Goal: Check status: Check status

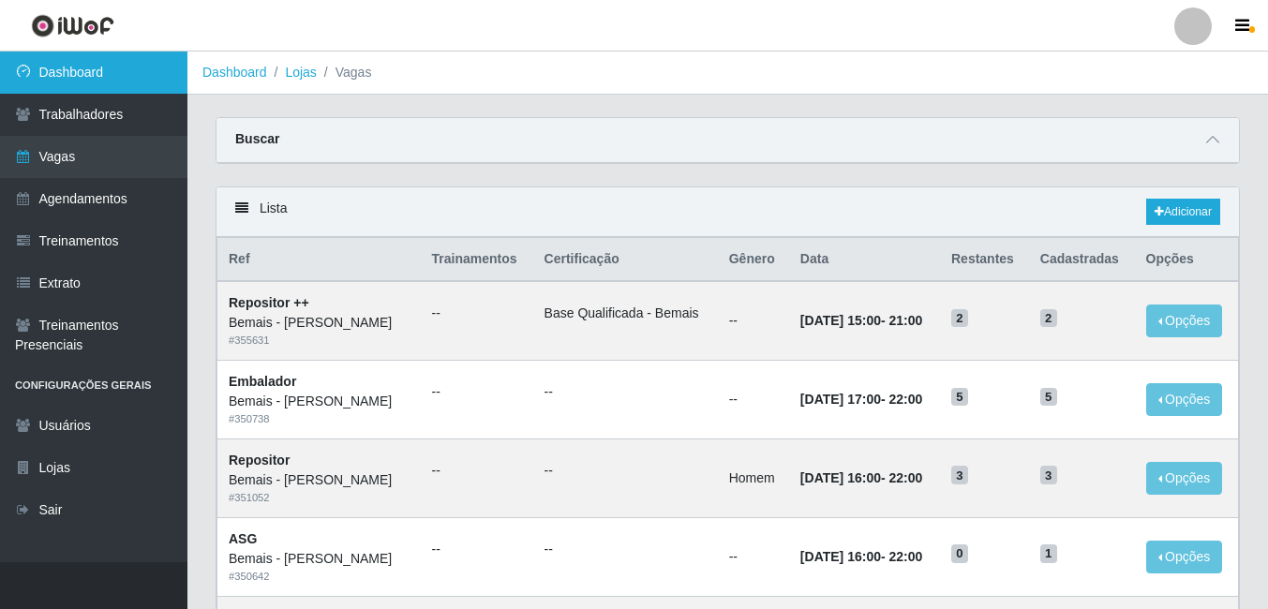
click at [21, 63] on link "Dashboard" at bounding box center [93, 73] width 187 height 42
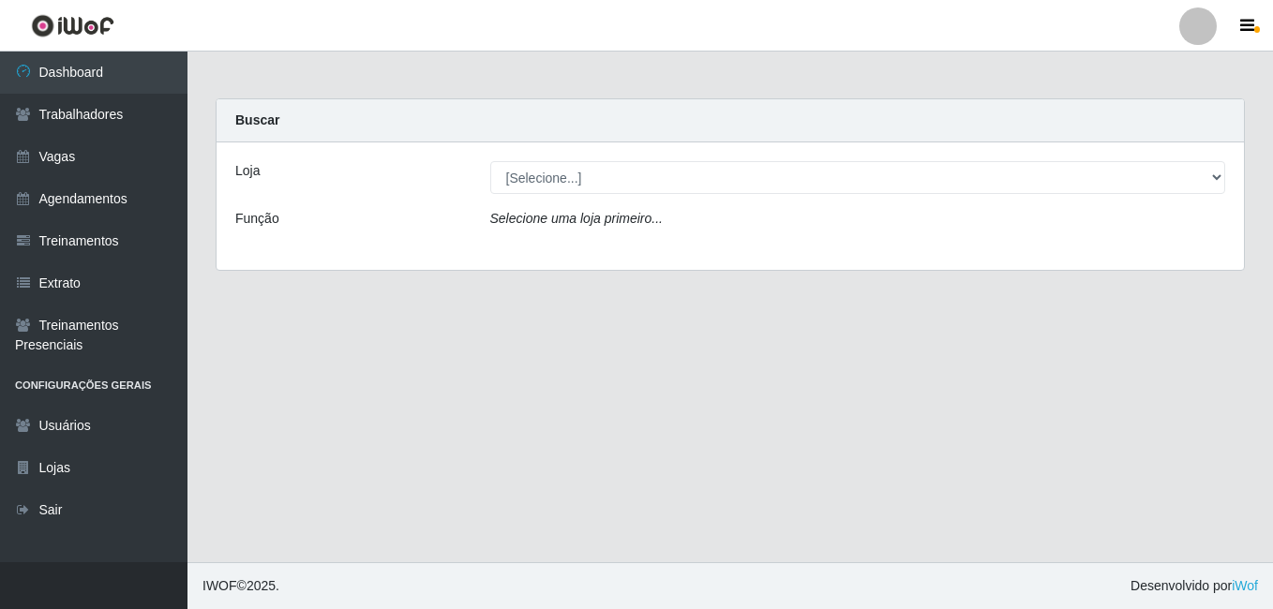
click at [622, 160] on div "Loja [Selecione...] [PERSON_NAME] Função Selecione uma loja primeiro..." at bounding box center [730, 205] width 1027 height 127
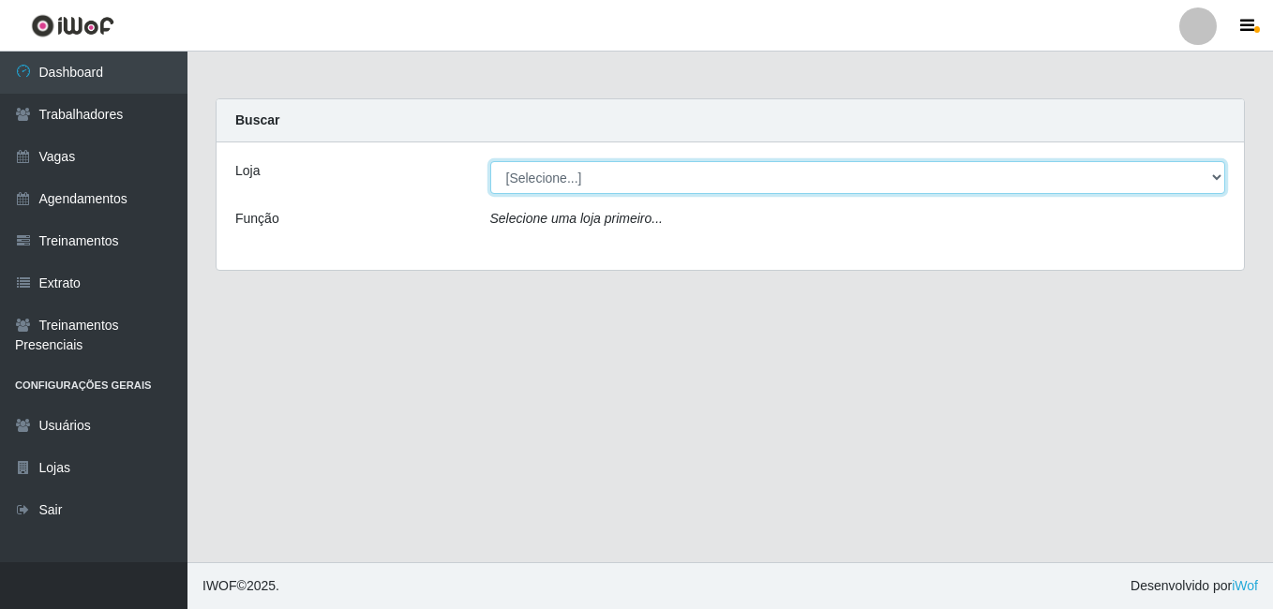
click at [618, 172] on select "[Selecione...] [PERSON_NAME]" at bounding box center [858, 177] width 736 height 33
select select "230"
click at [490, 161] on select "[Selecione...] [PERSON_NAME]" at bounding box center [858, 177] width 736 height 33
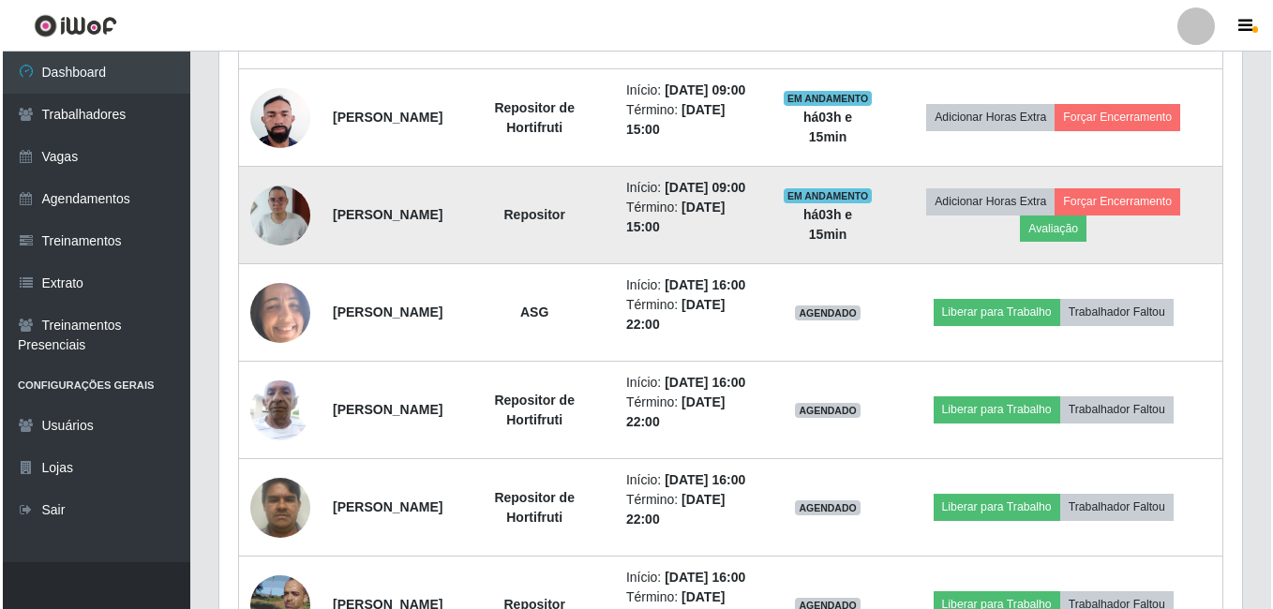
scroll to position [943, 0]
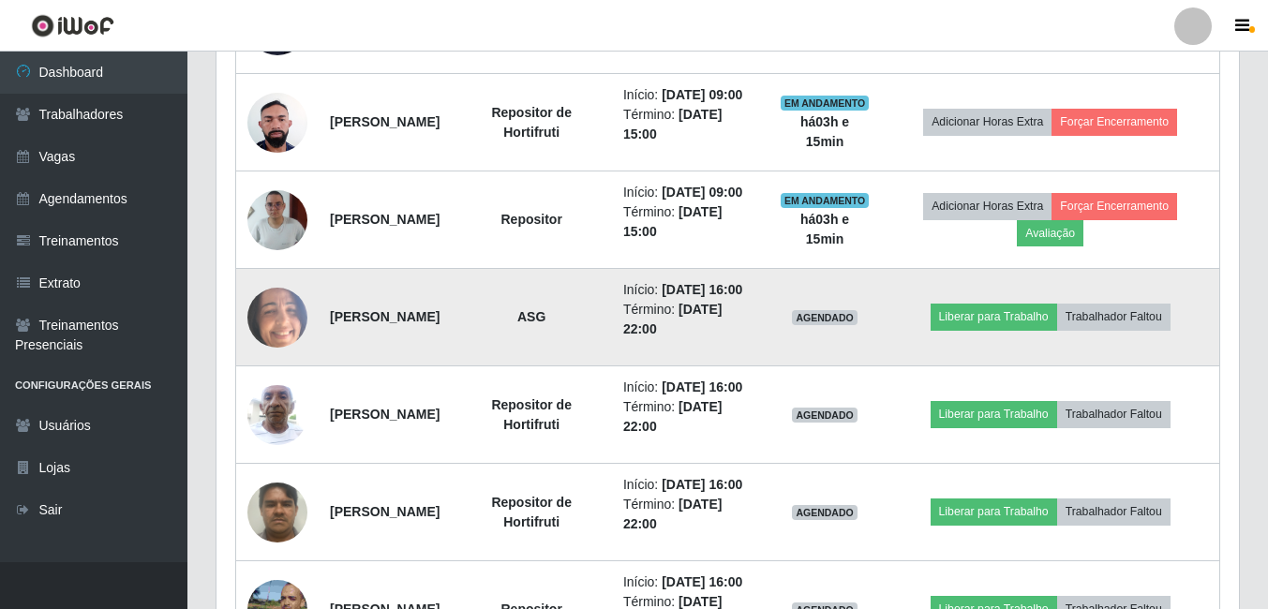
click at [259, 383] on img at bounding box center [277, 316] width 60 height 133
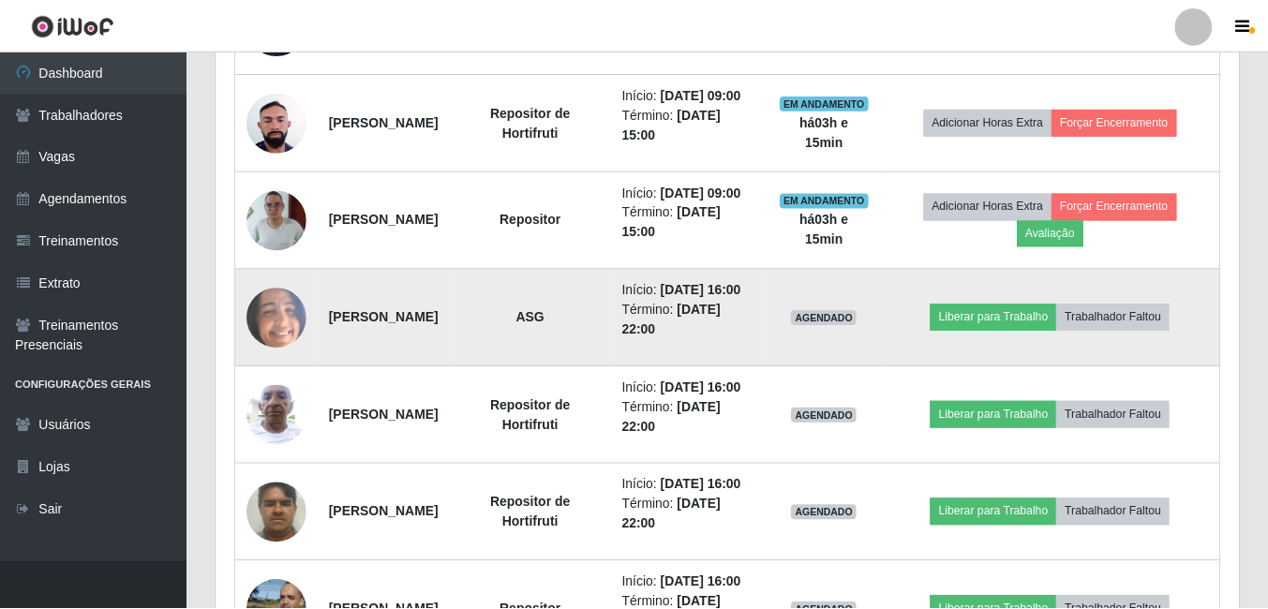
scroll to position [389, 1013]
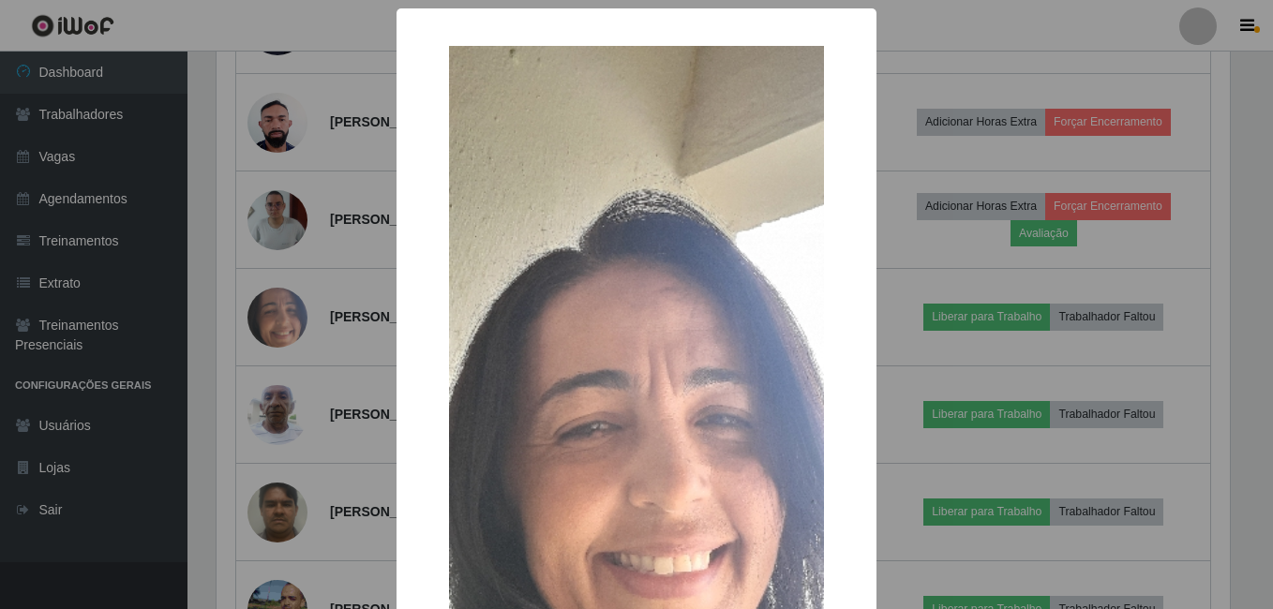
click at [274, 407] on div "× OK Cancel" at bounding box center [636, 304] width 1273 height 609
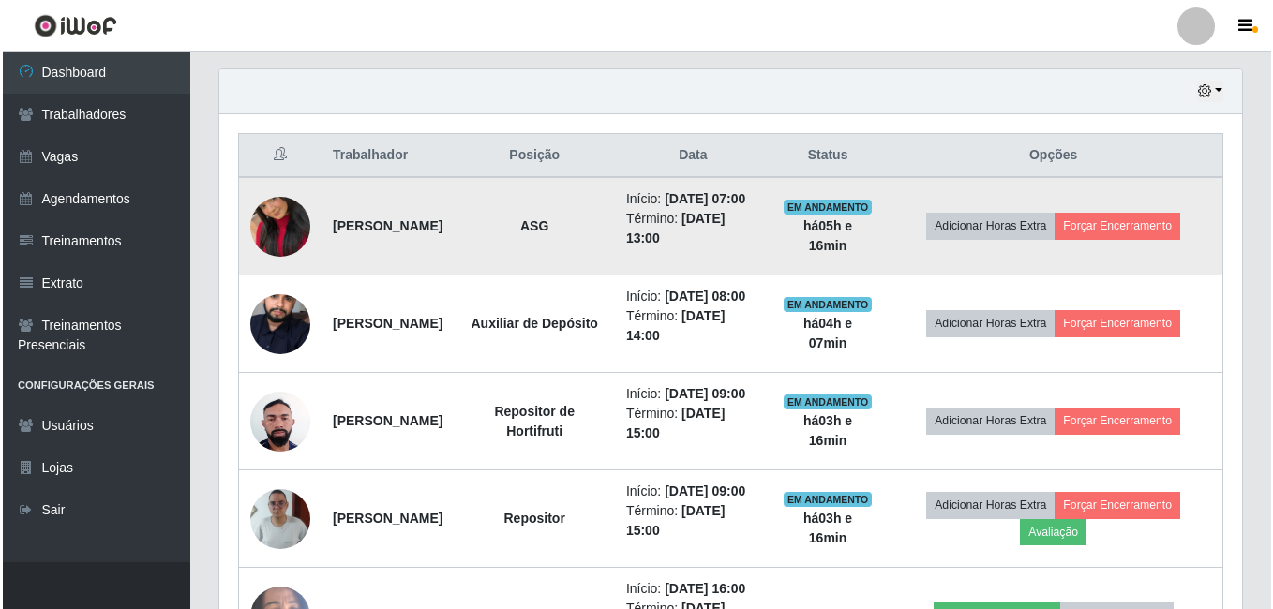
scroll to position [637, 0]
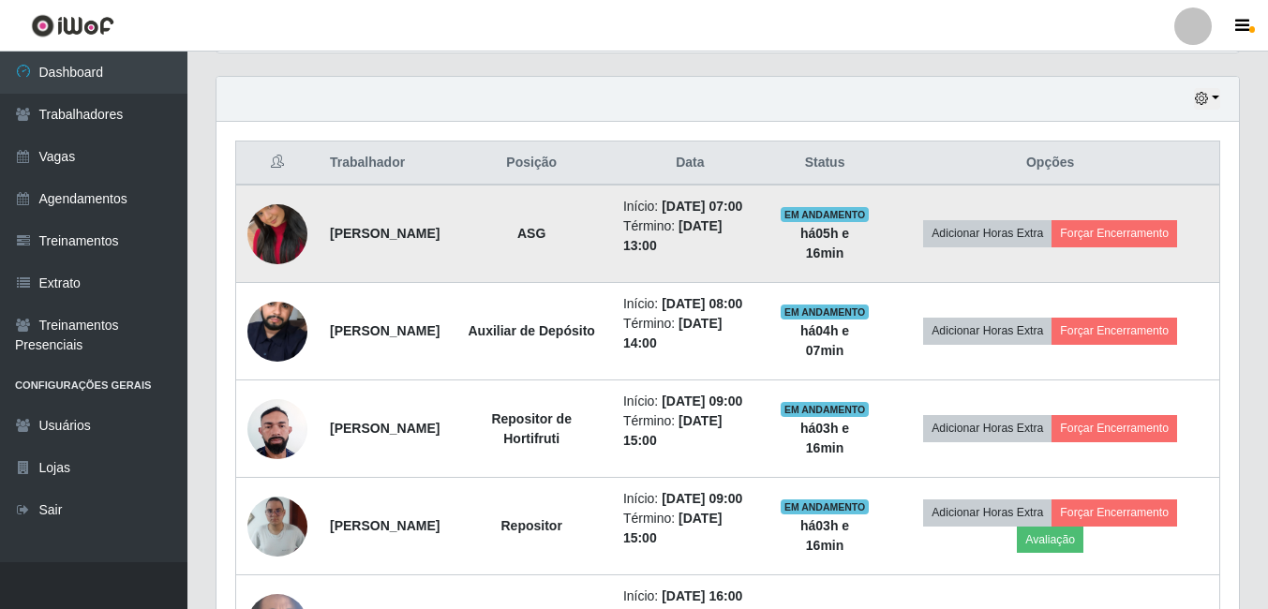
click at [285, 235] on img at bounding box center [277, 234] width 60 height 107
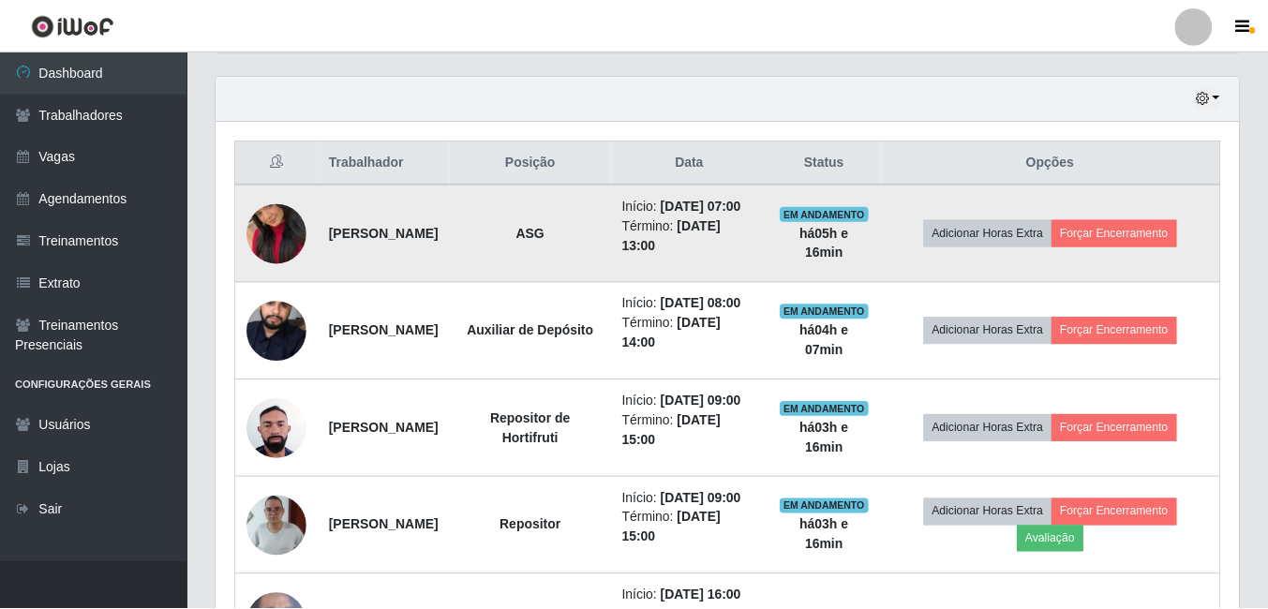
scroll to position [389, 1013]
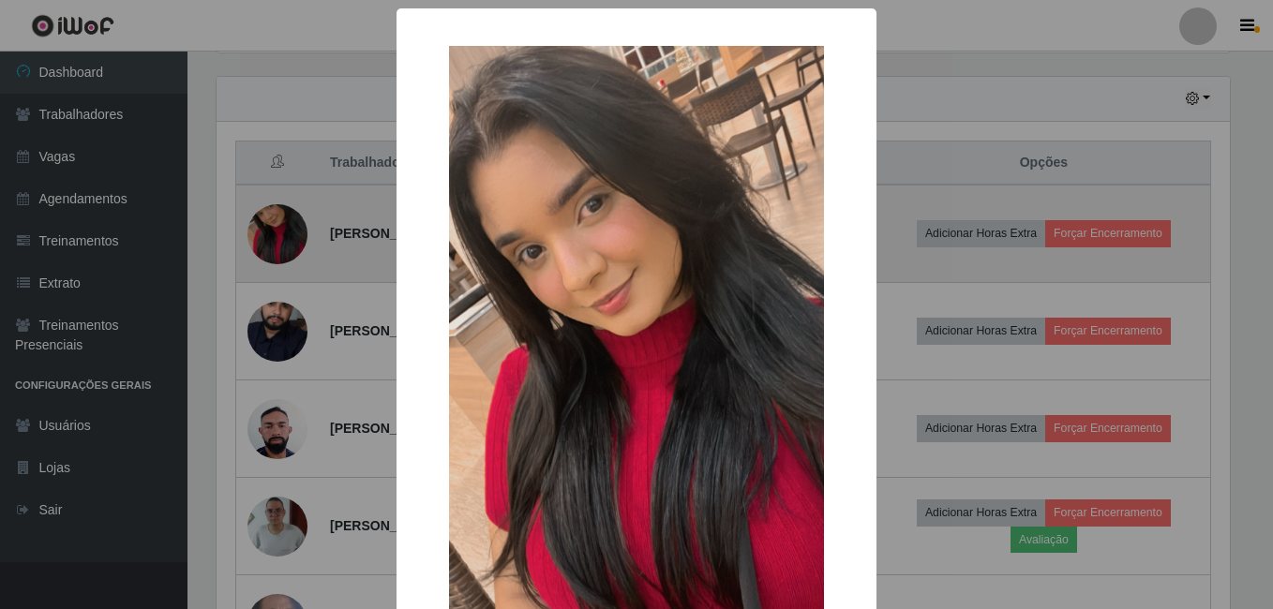
click at [285, 235] on div "× OK Cancel" at bounding box center [636, 304] width 1273 height 609
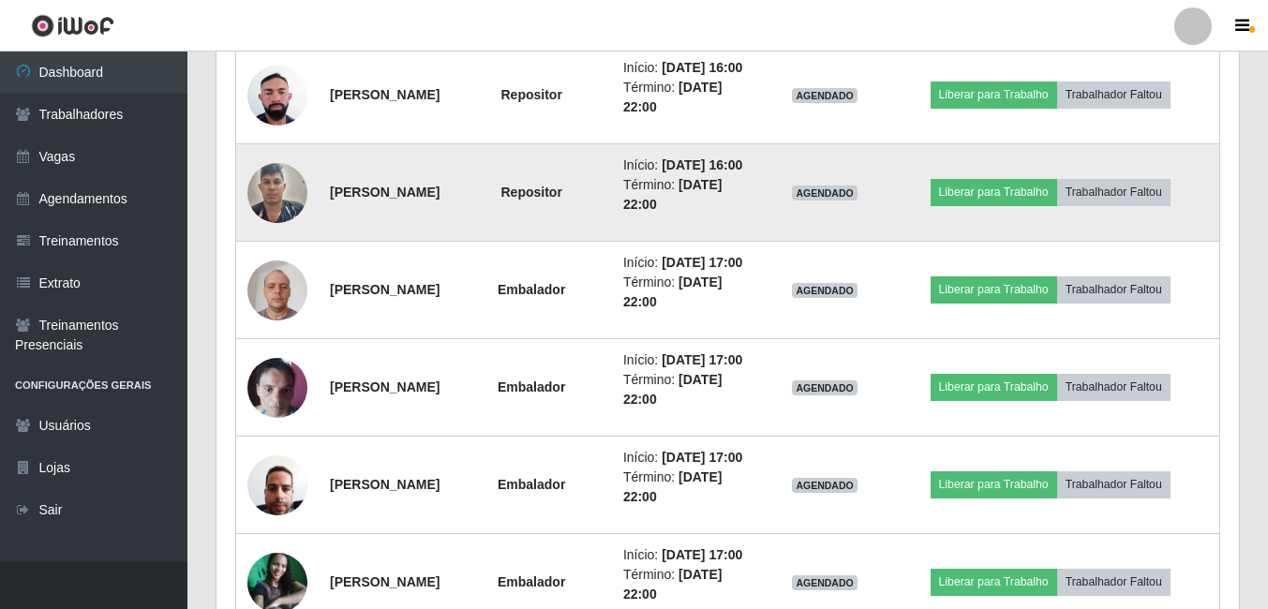
scroll to position [1547, 0]
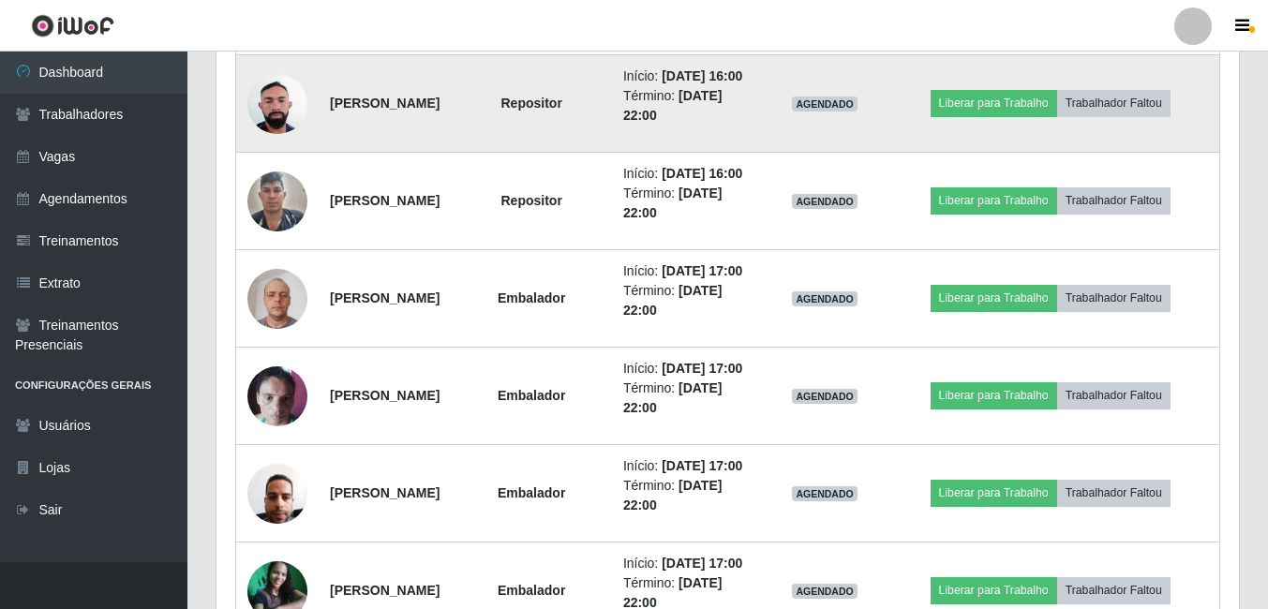
click at [267, 143] on img at bounding box center [277, 104] width 60 height 80
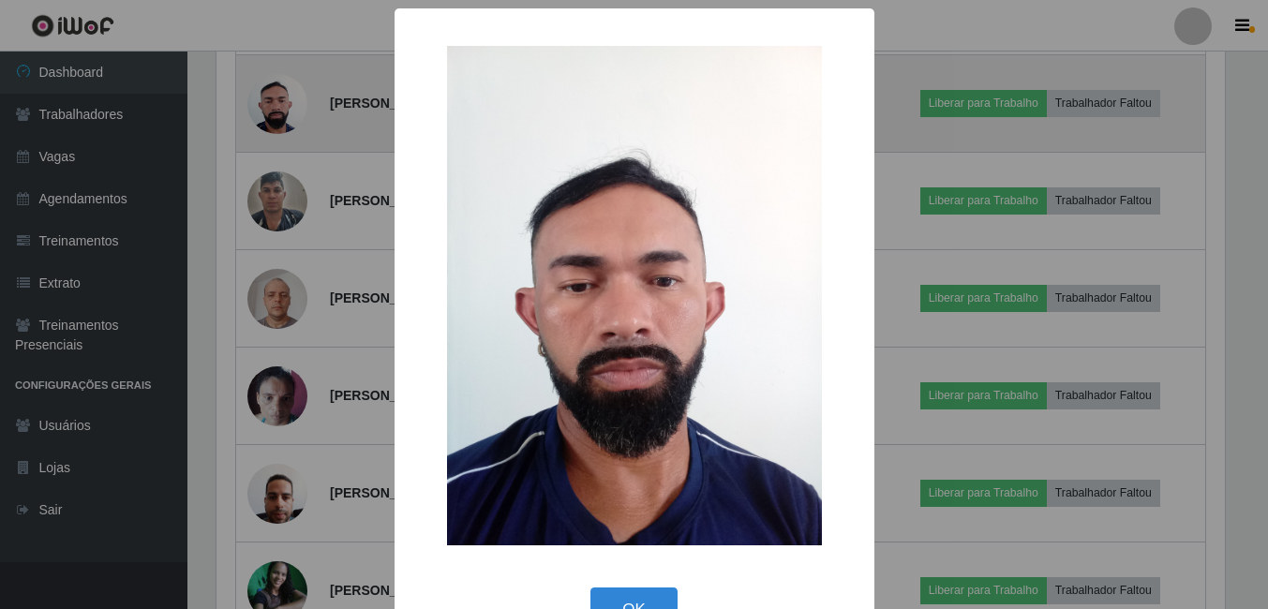
scroll to position [389, 1013]
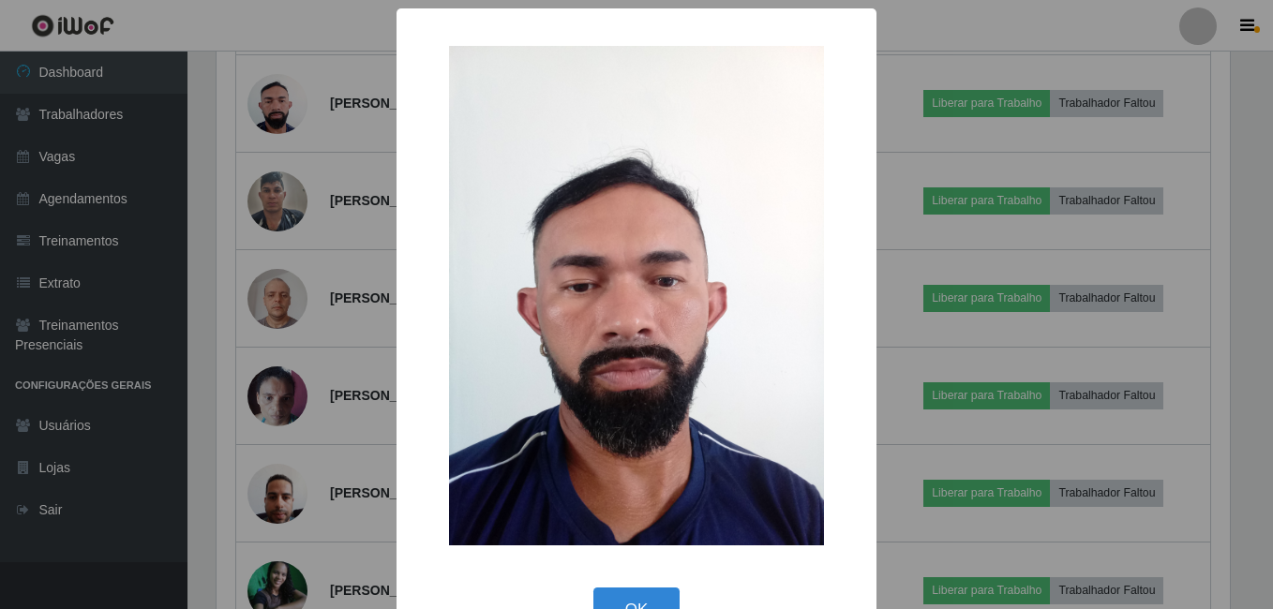
click at [276, 293] on div "× OK Cancel" at bounding box center [636, 304] width 1273 height 609
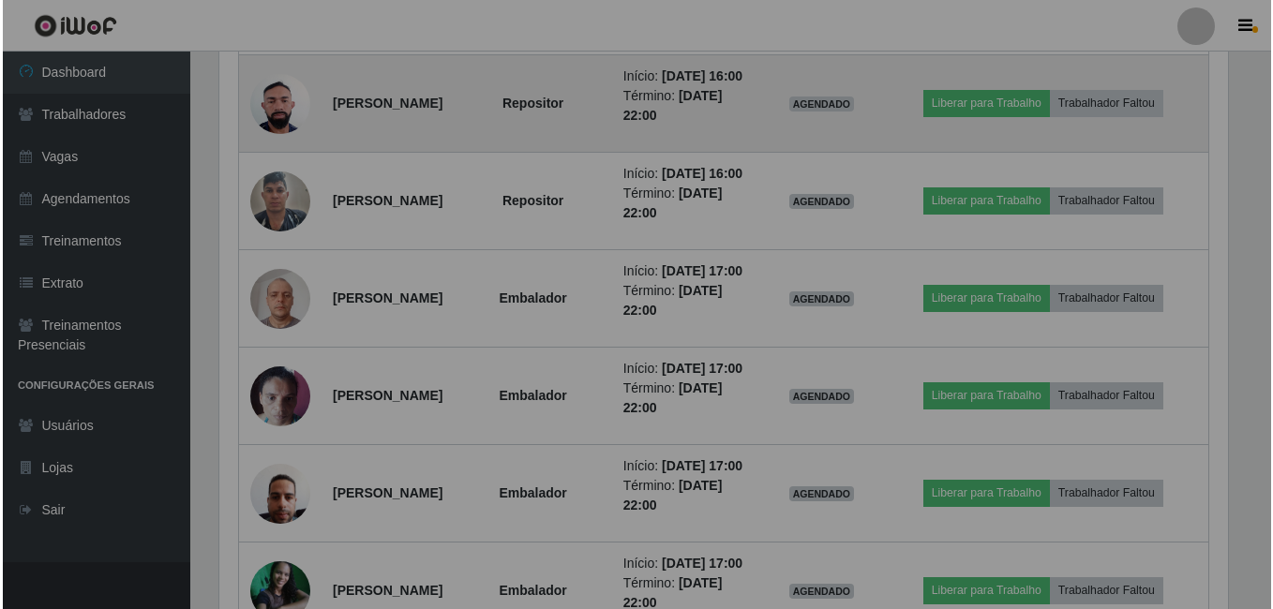
scroll to position [389, 1023]
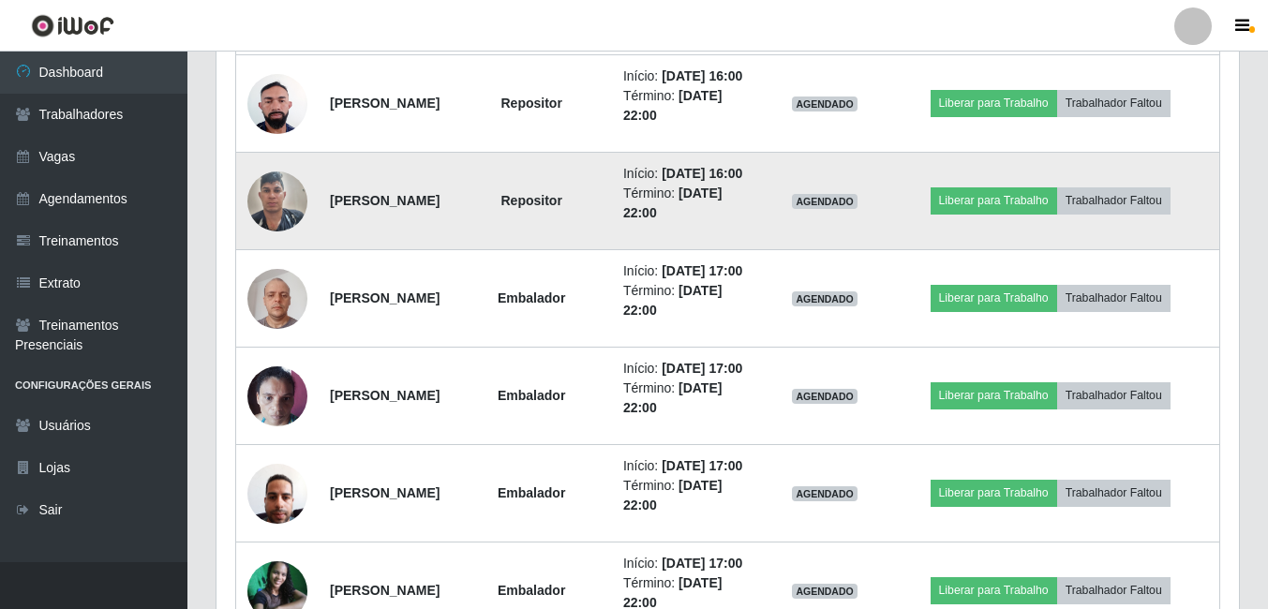
click at [302, 241] on img at bounding box center [277, 201] width 60 height 80
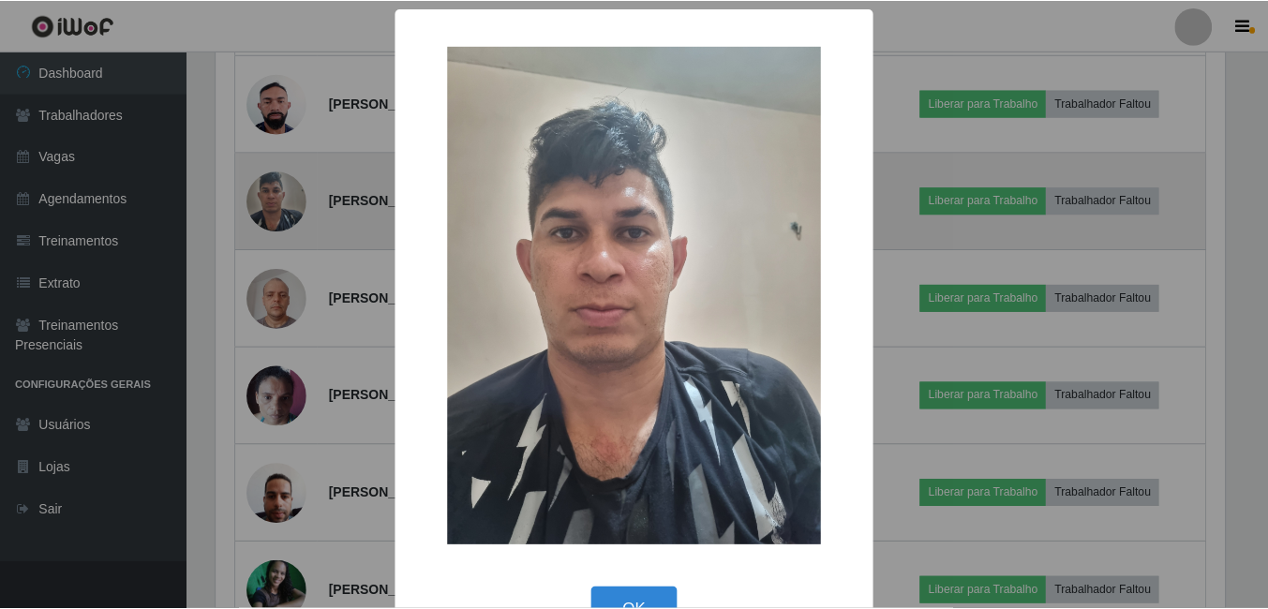
scroll to position [389, 1013]
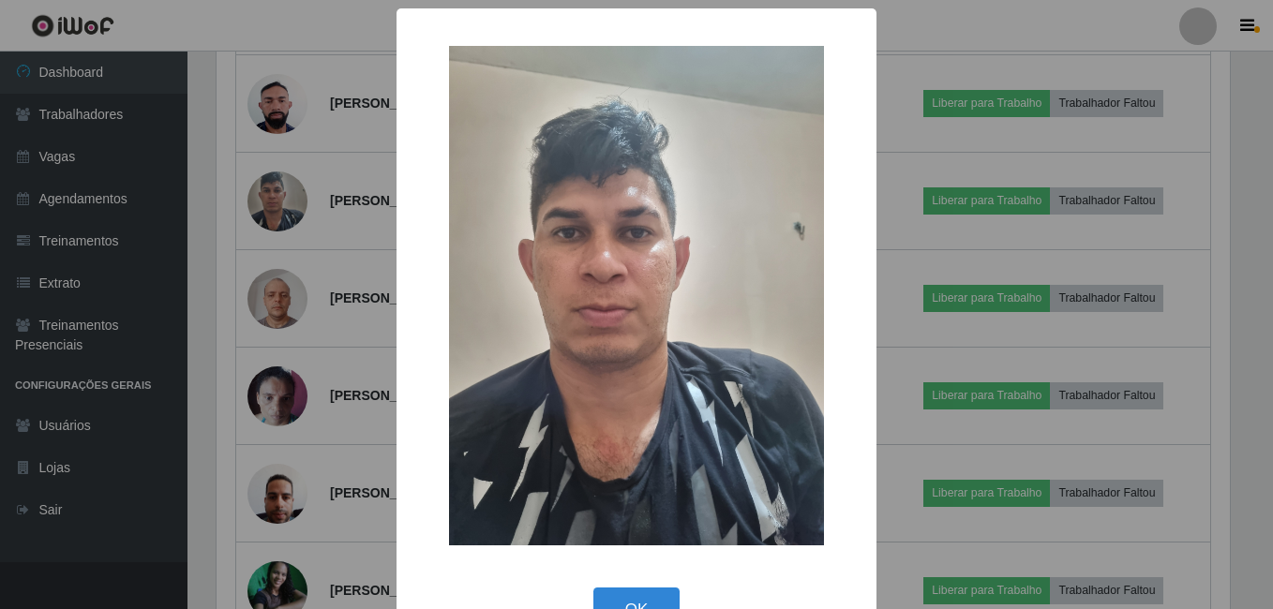
click at [292, 389] on div "× OK Cancel" at bounding box center [636, 304] width 1273 height 609
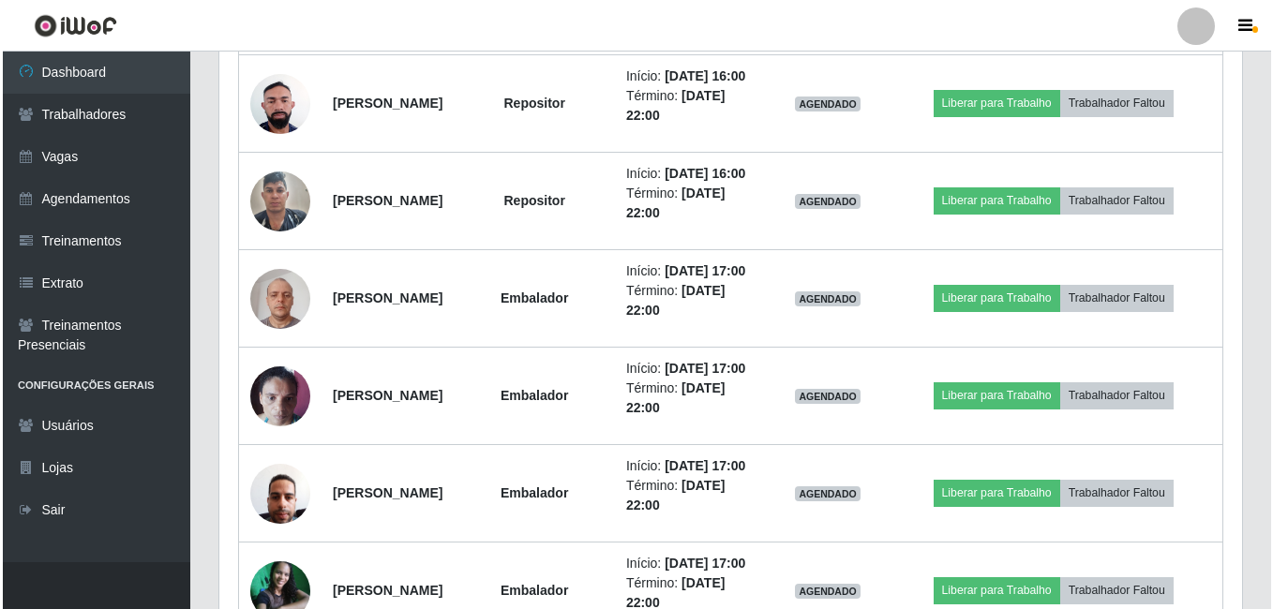
scroll to position [389, 1023]
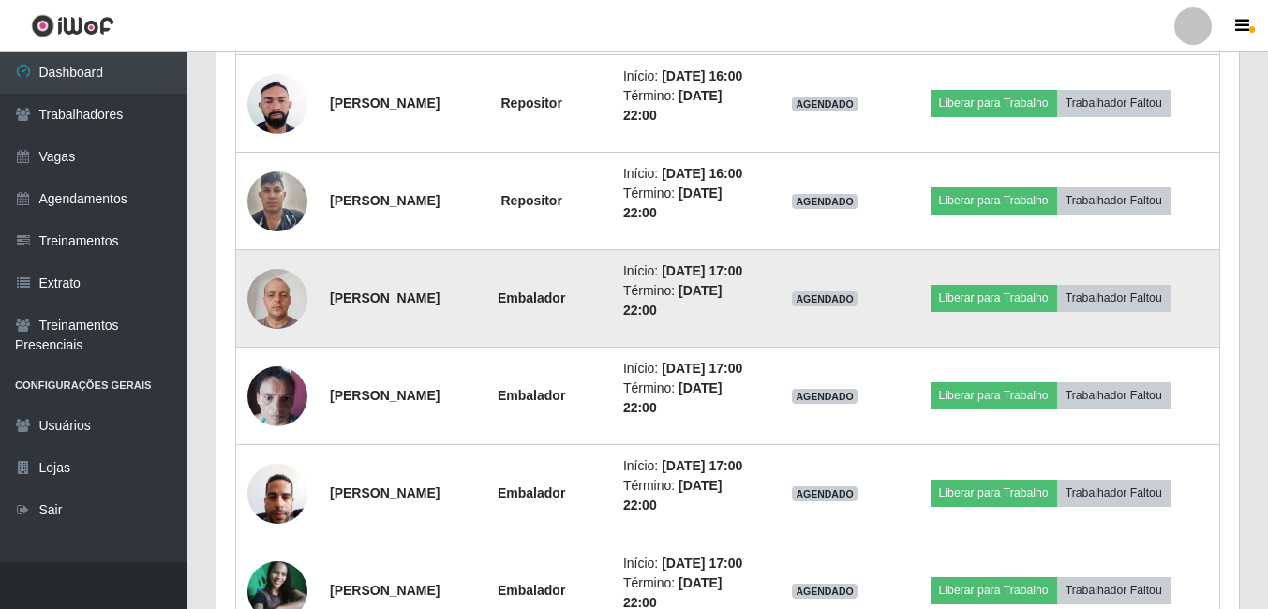
click at [300, 338] on img at bounding box center [277, 299] width 60 height 80
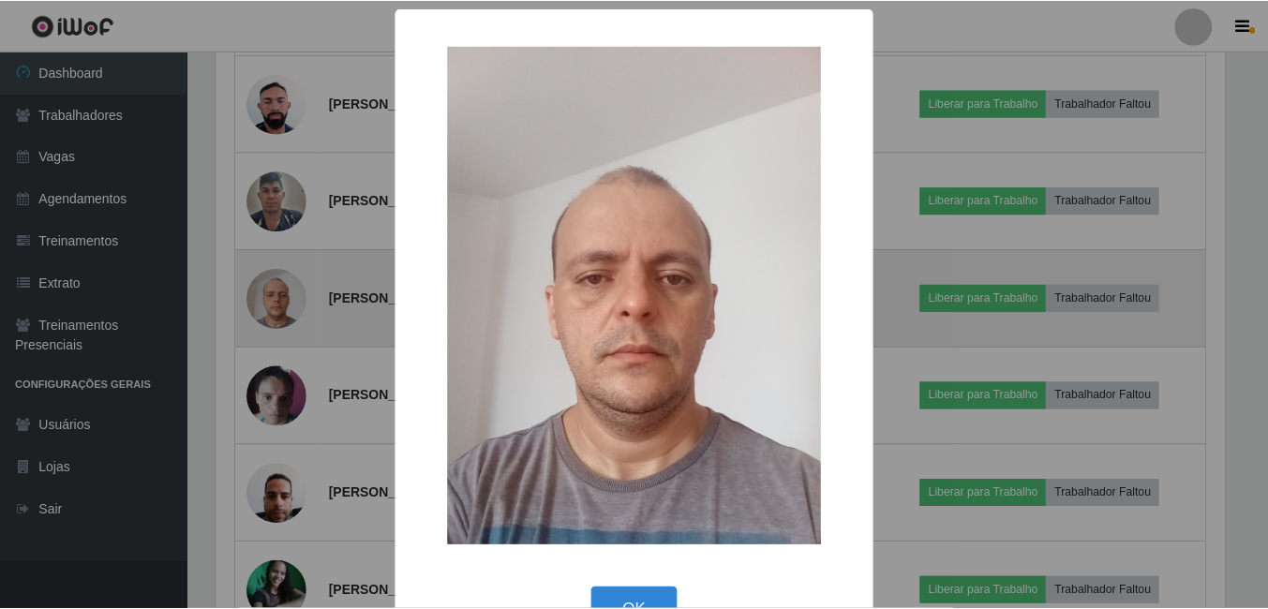
scroll to position [389, 1013]
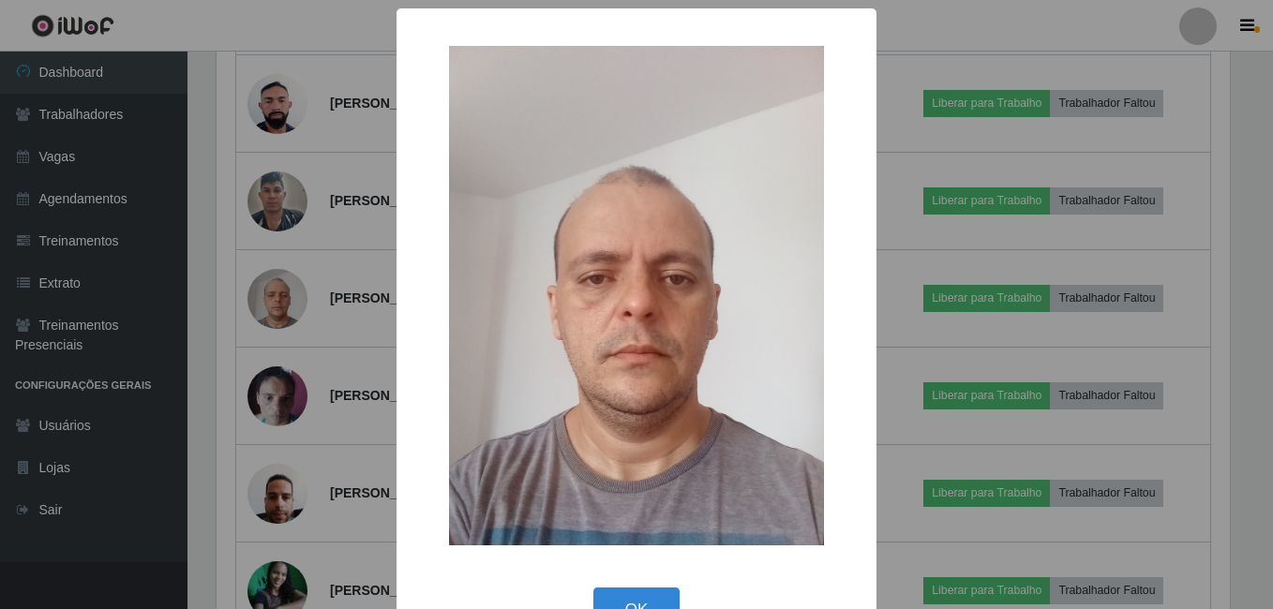
click at [292, 504] on div "× OK Cancel" at bounding box center [636, 304] width 1273 height 609
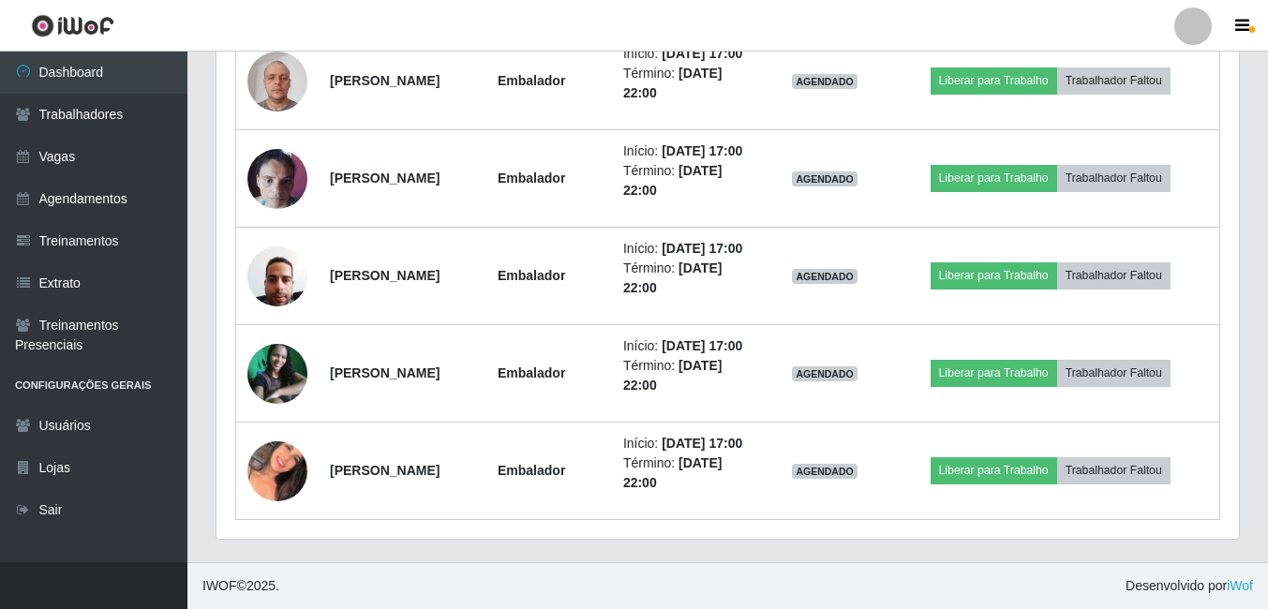
scroll to position [2060, 0]
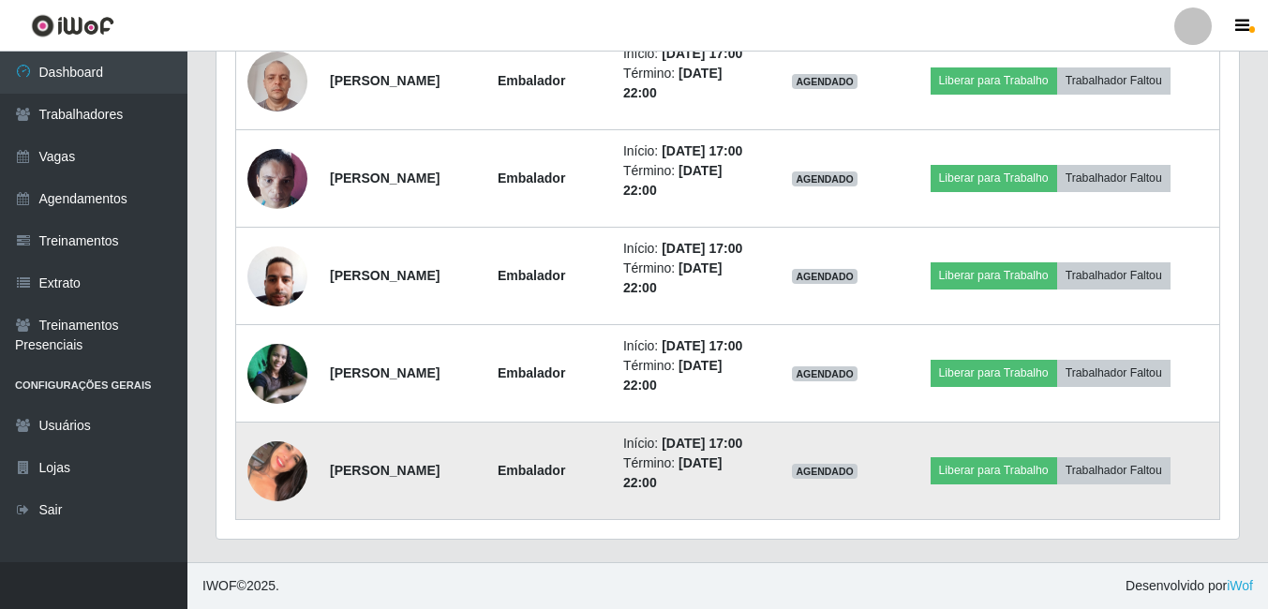
click at [292, 451] on img at bounding box center [277, 471] width 60 height 71
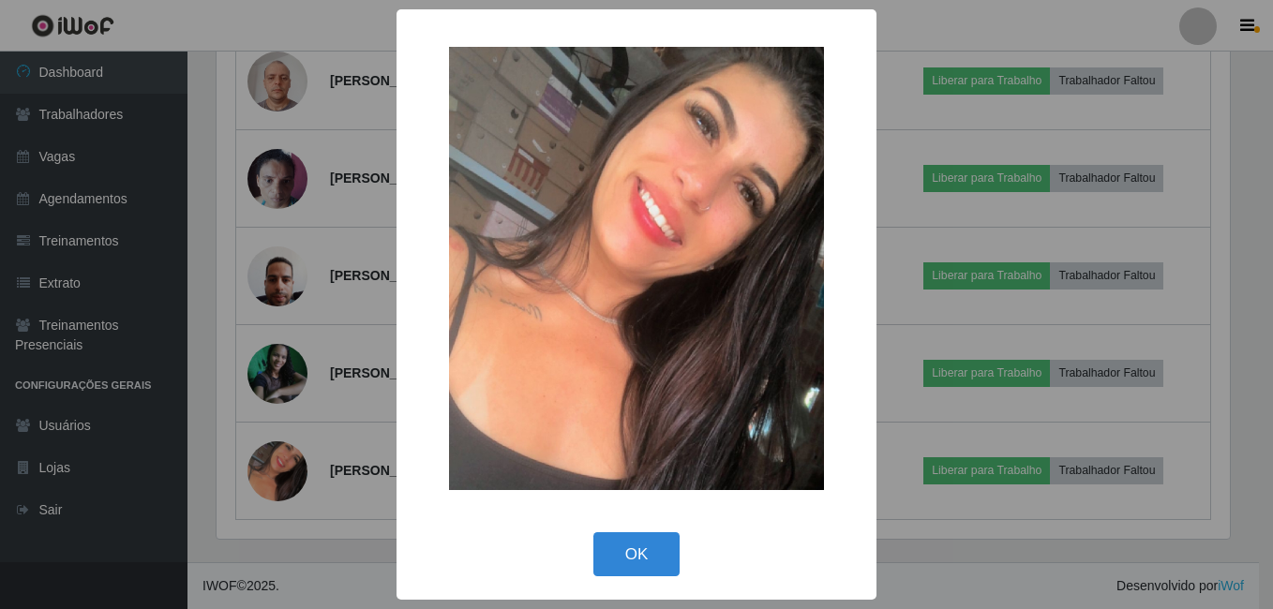
click at [330, 396] on div "× OK Cancel" at bounding box center [636, 304] width 1273 height 609
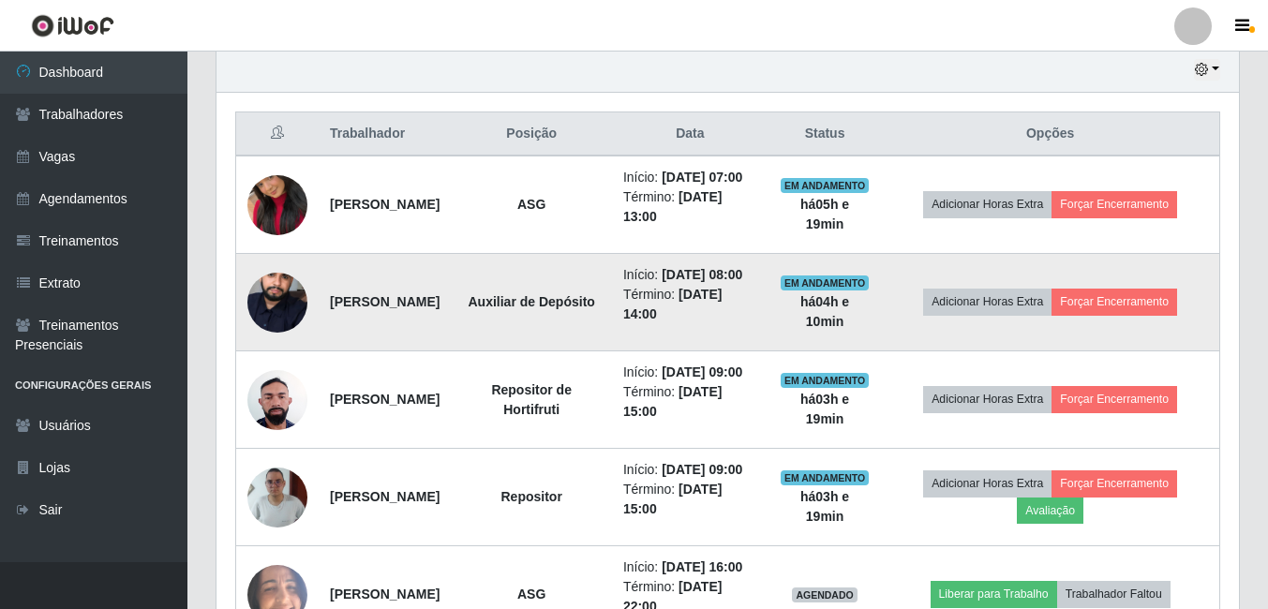
scroll to position [697, 0]
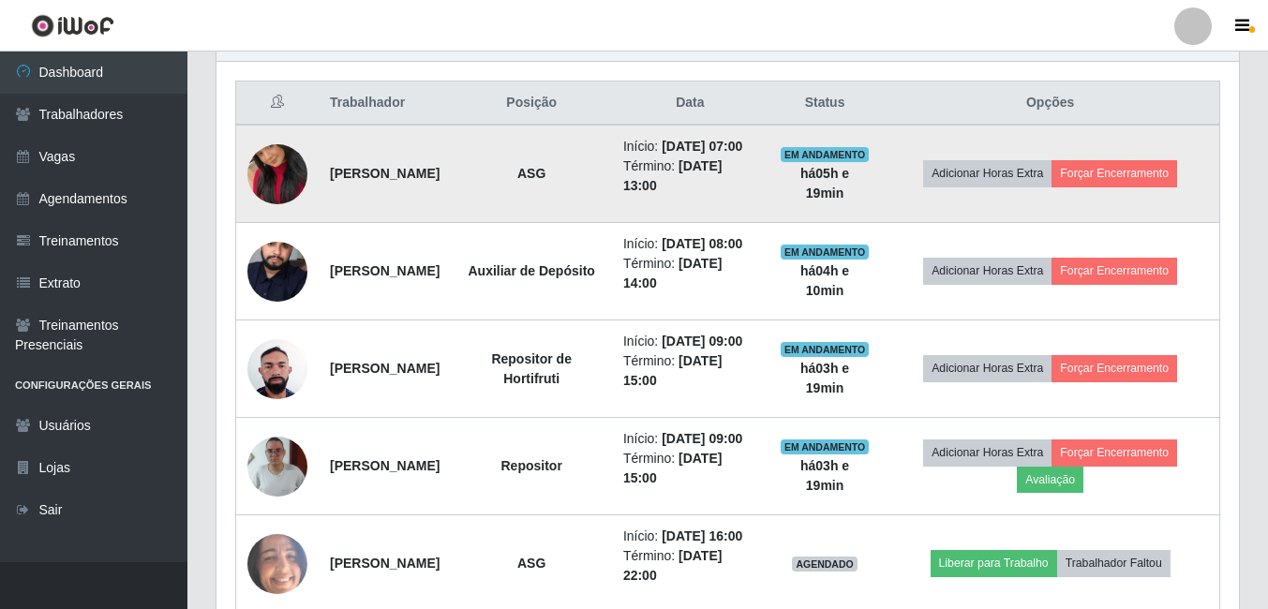
click at [290, 198] on img at bounding box center [277, 174] width 60 height 107
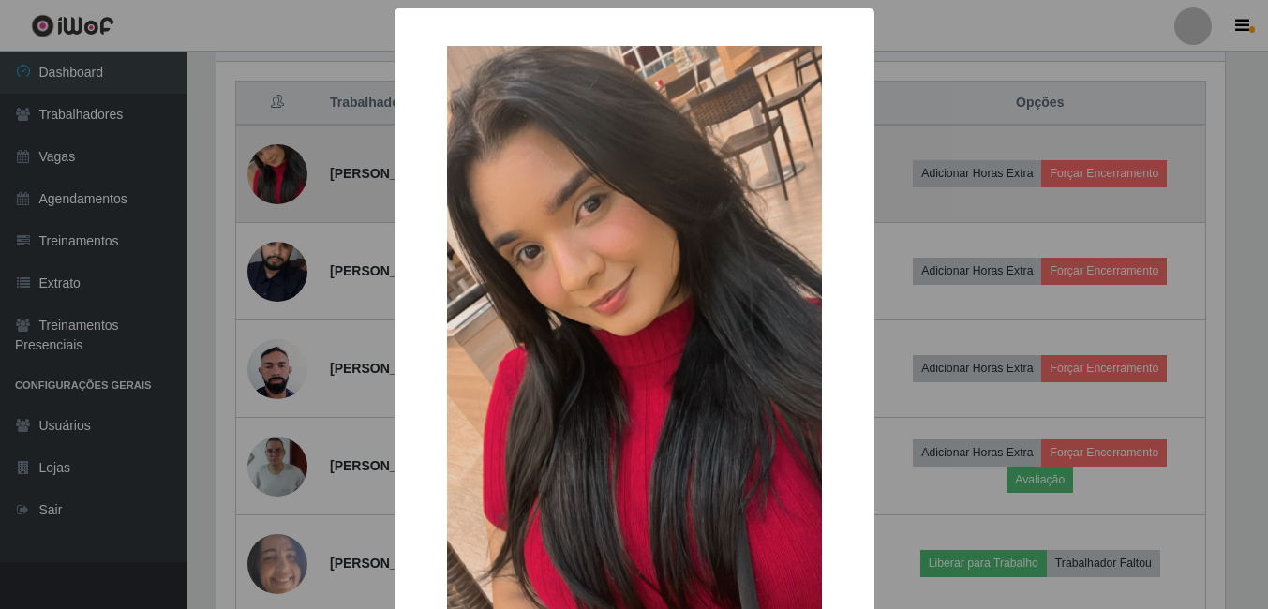
scroll to position [389, 1013]
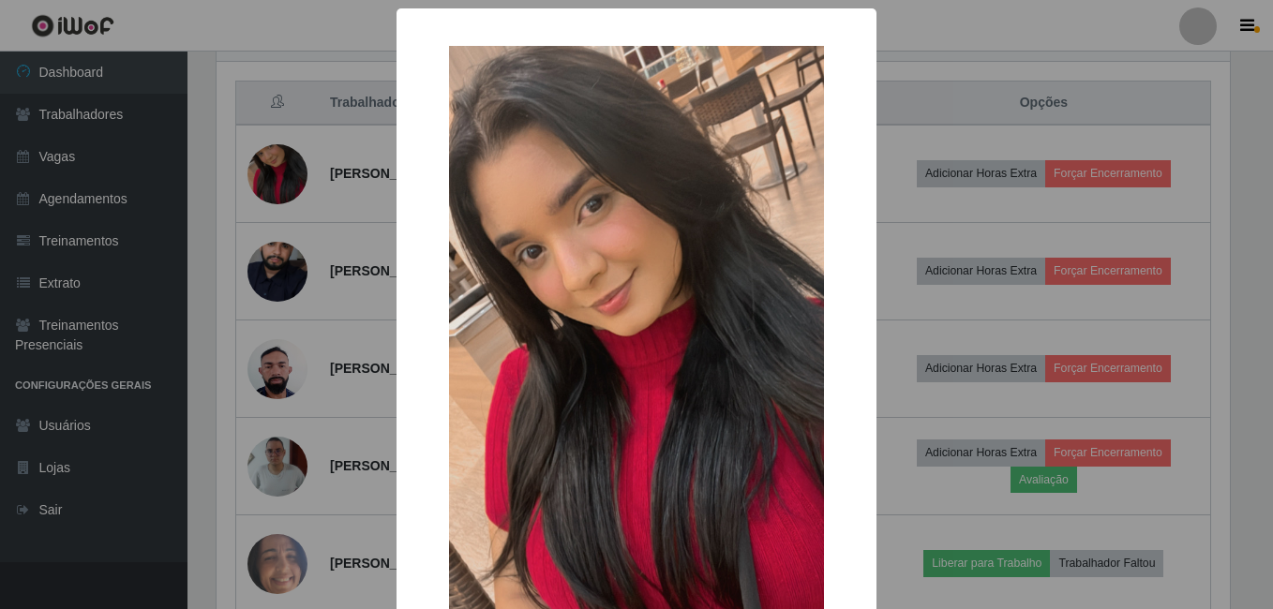
click at [304, 217] on div "× OK Cancel" at bounding box center [636, 304] width 1273 height 609
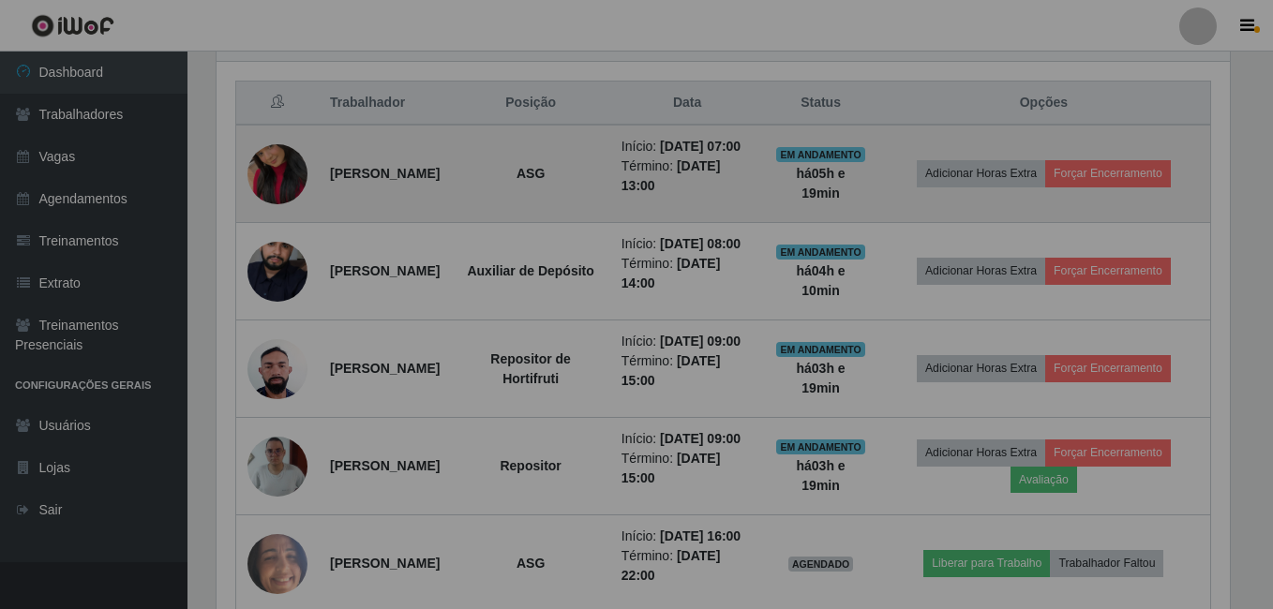
scroll to position [389, 1023]
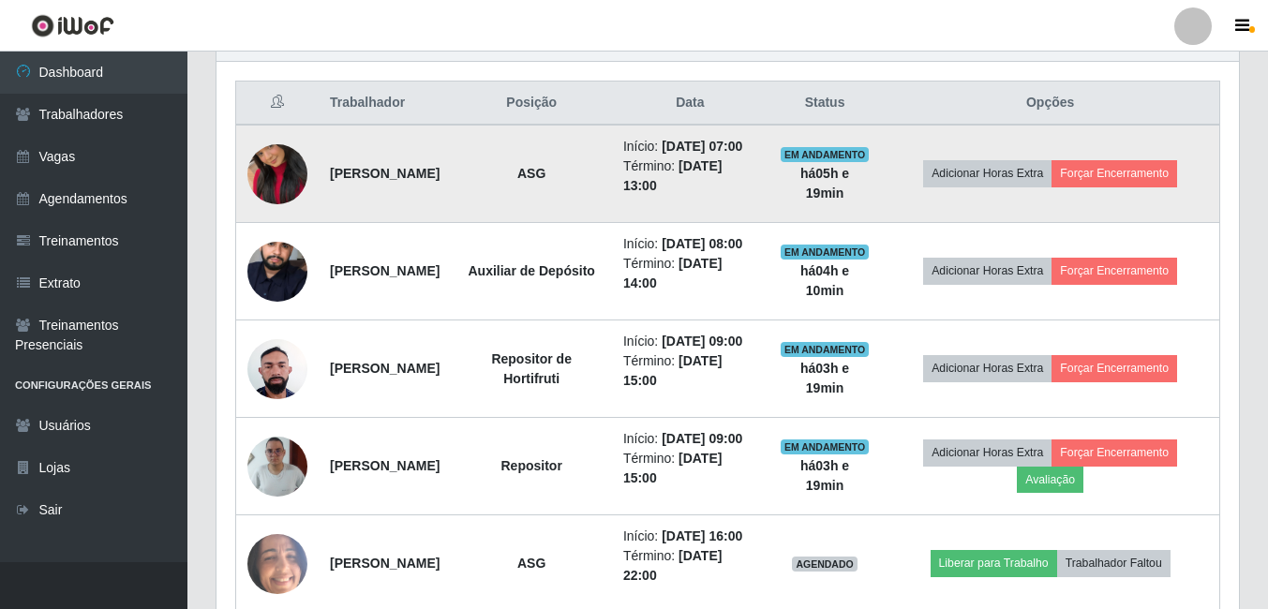
click at [280, 191] on img at bounding box center [277, 174] width 60 height 107
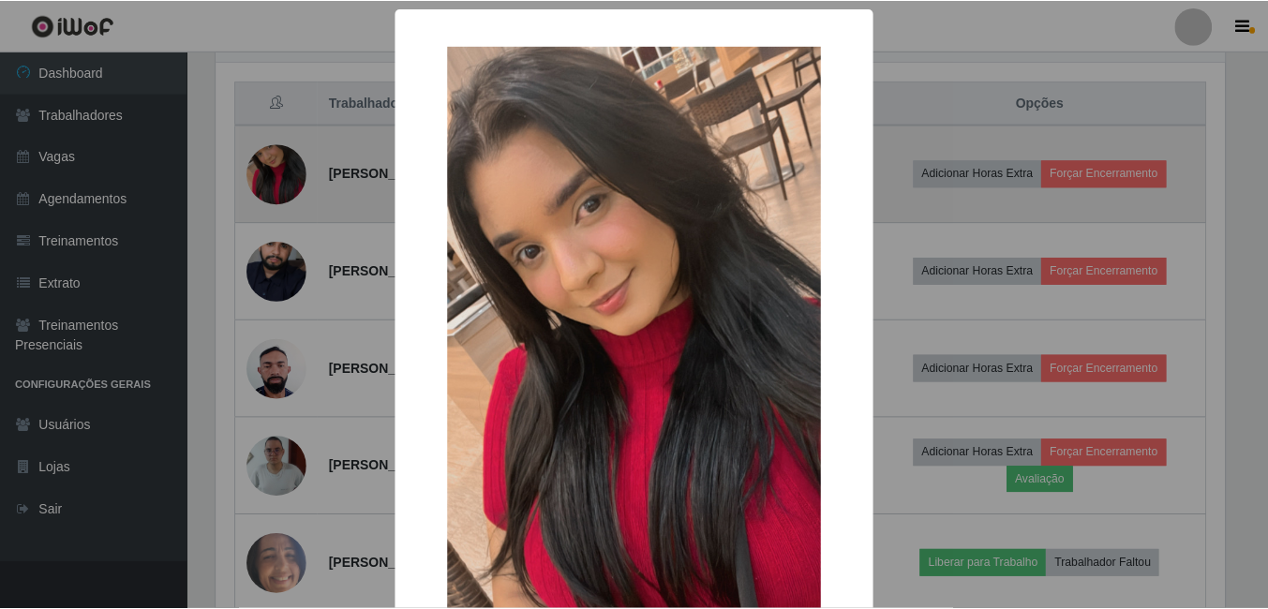
scroll to position [389, 1013]
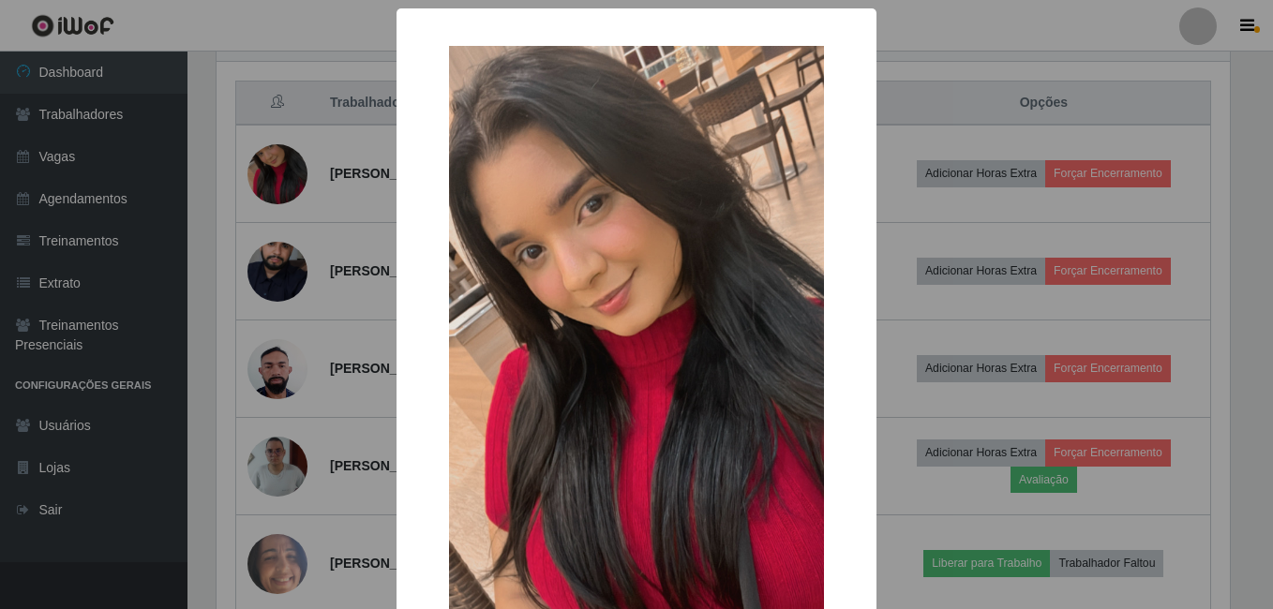
click at [298, 217] on div "× OK Cancel" at bounding box center [636, 304] width 1273 height 609
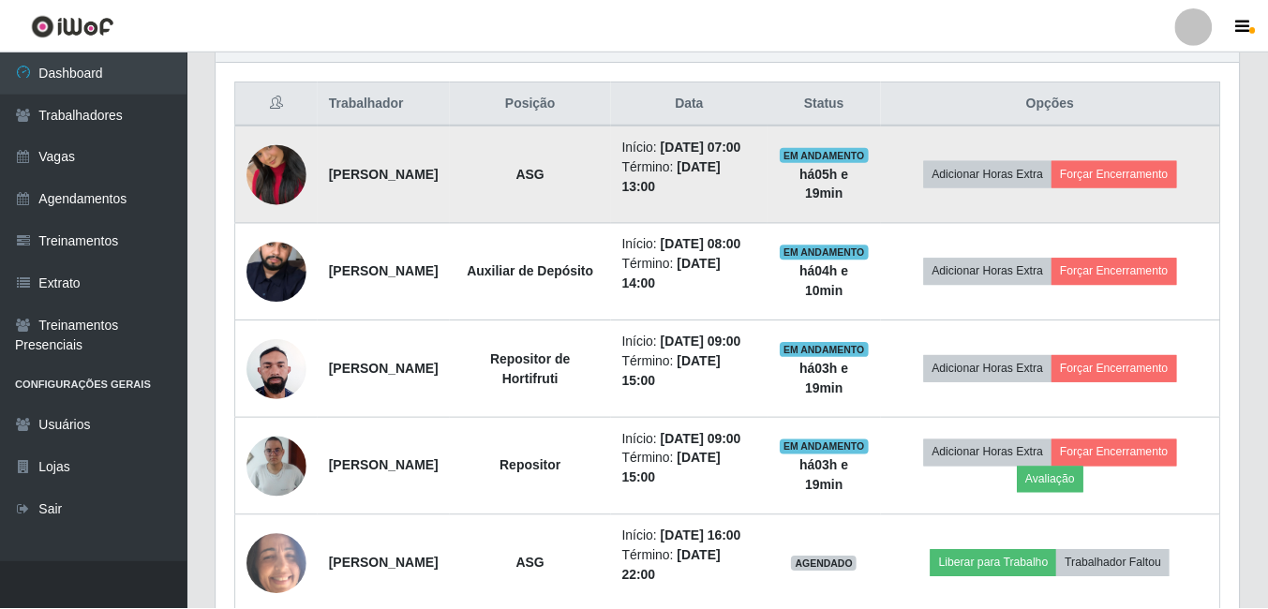
scroll to position [389, 1023]
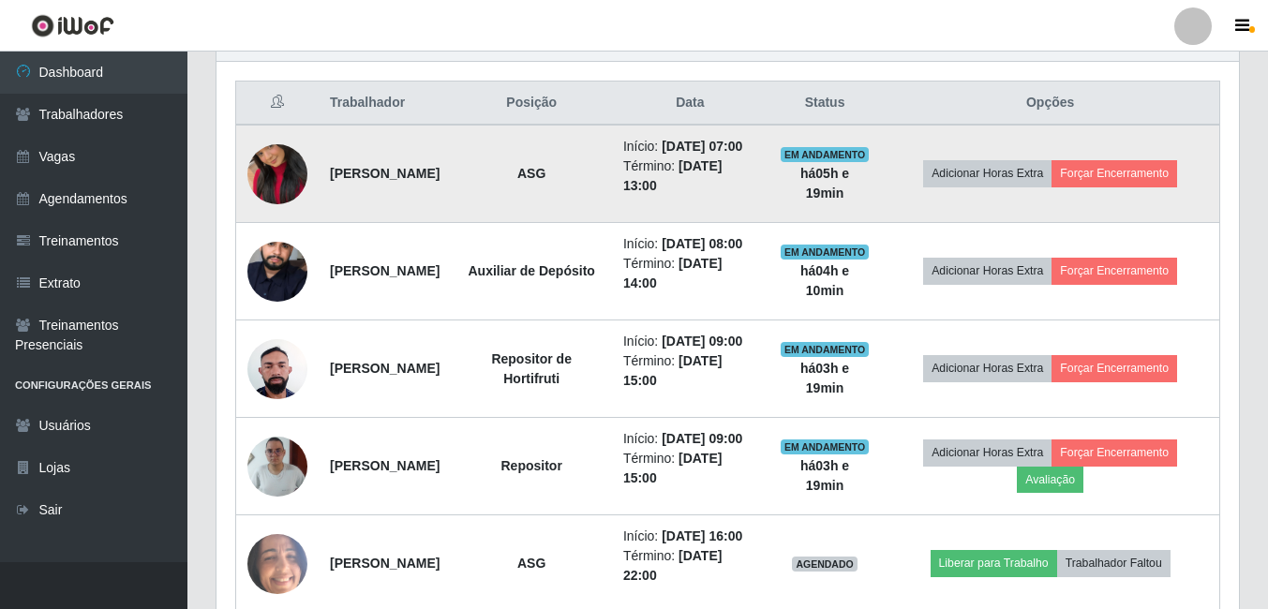
click at [299, 179] on img at bounding box center [277, 174] width 60 height 107
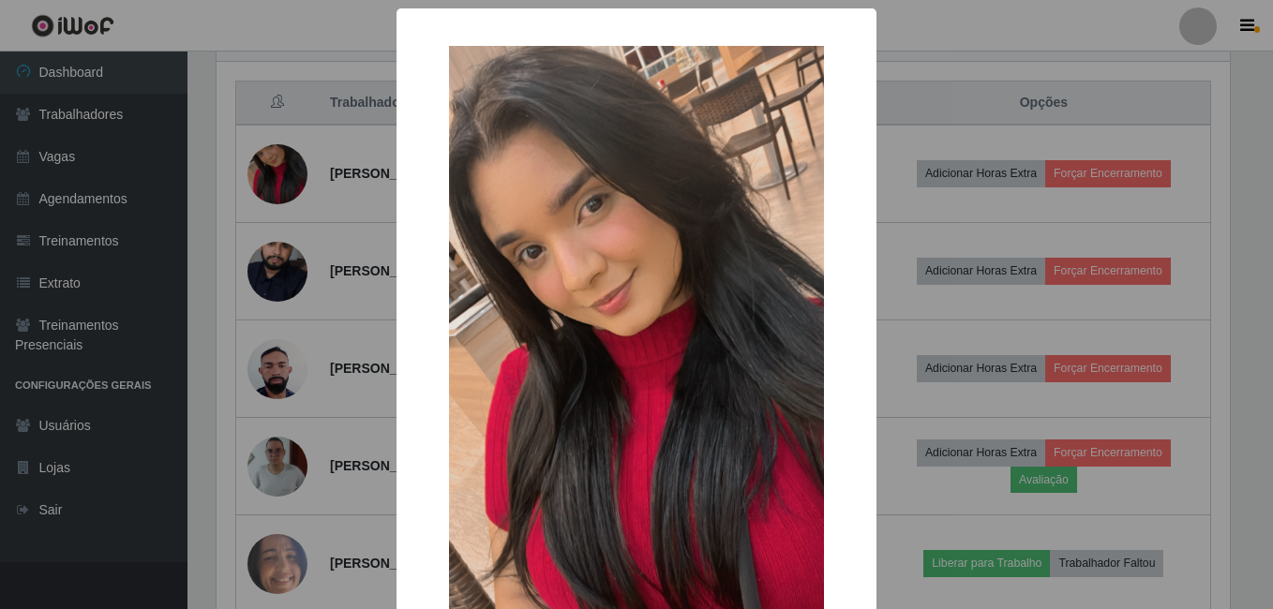
click at [296, 195] on div "× OK Cancel" at bounding box center [636, 304] width 1273 height 609
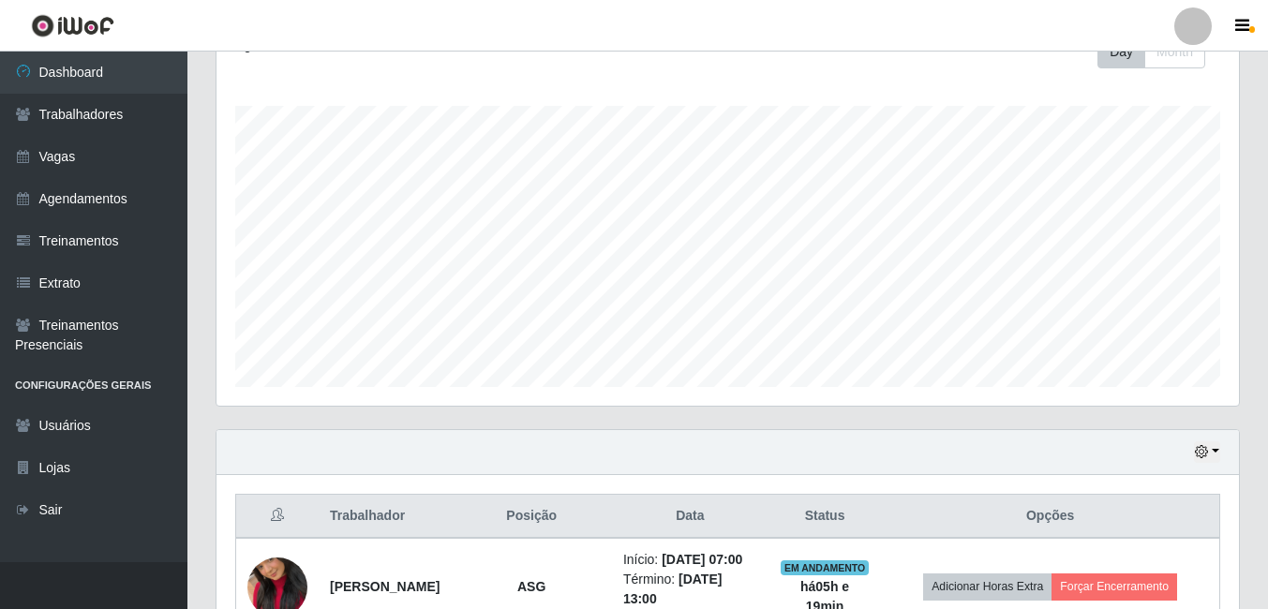
scroll to position [228, 0]
